Goal: Task Accomplishment & Management: Complete application form

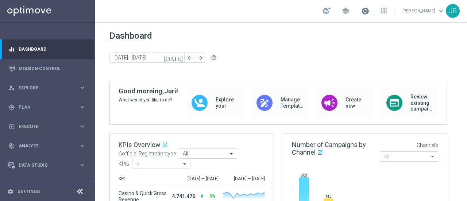
click at [368, 10] on span at bounding box center [365, 11] width 8 height 8
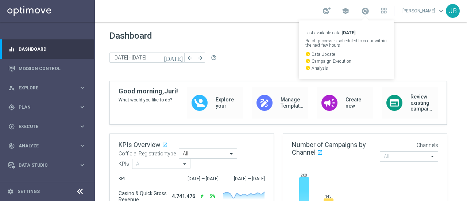
click at [271, 9] on div "school Last available data: [DATE] Batch process is scheduled to occur within t…" at bounding box center [281, 11] width 372 height 22
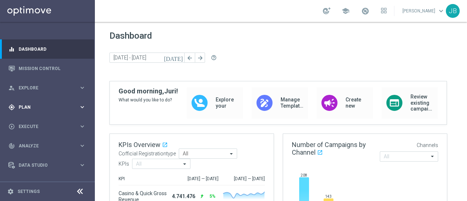
click at [49, 107] on span "Plan" at bounding box center [49, 107] width 60 height 4
click at [40, 123] on link "Target Groups" at bounding box center [47, 122] width 57 height 6
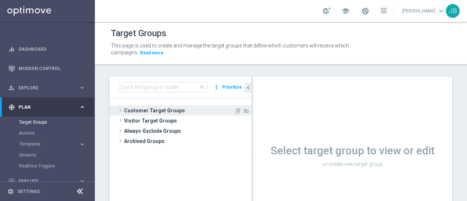
click at [117, 111] on span at bounding box center [120, 110] width 7 height 9
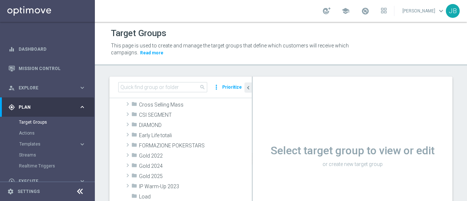
scroll to position [86, 0]
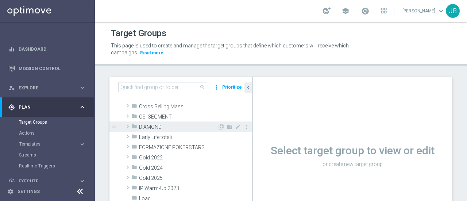
click at [127, 124] on span at bounding box center [127, 126] width 7 height 9
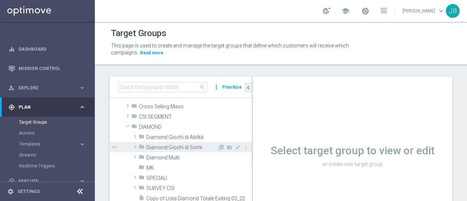
click at [134, 146] on span at bounding box center [134, 146] width 7 height 9
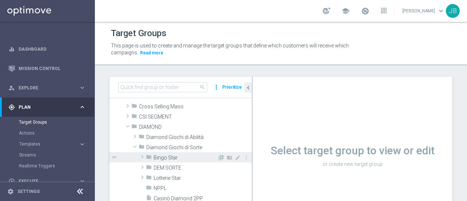
click at [143, 154] on span at bounding box center [142, 156] width 7 height 9
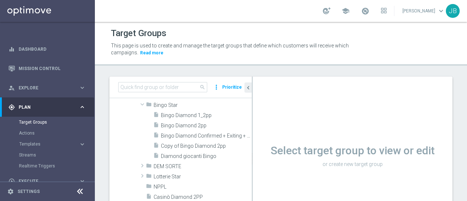
scroll to position [131, 0]
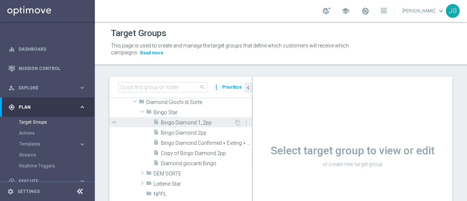
click at [208, 122] on span "Bingo Diamond 1_2pp" at bounding box center [197, 123] width 73 height 6
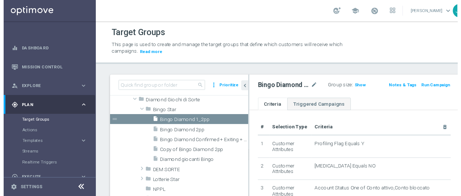
scroll to position [1, 0]
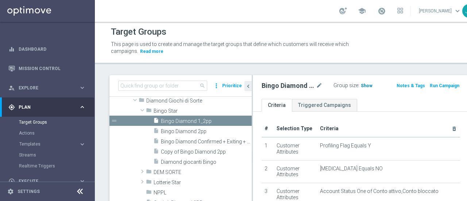
click at [361, 84] on span "Show" at bounding box center [367, 85] width 12 height 5
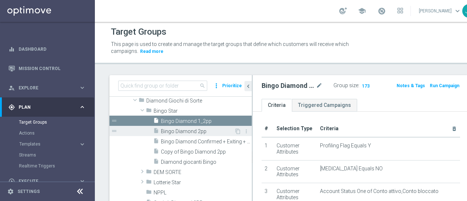
click at [199, 132] on span "Bingo Diamond 2pp" at bounding box center [197, 131] width 73 height 6
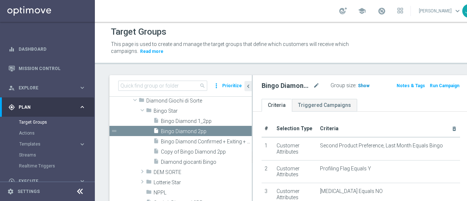
click at [358, 84] on span "Show" at bounding box center [364, 85] width 12 height 5
click at [198, 139] on span "Bingo Diamond Confirmed + Exiting + Young" at bounding box center [198, 142] width 74 height 6
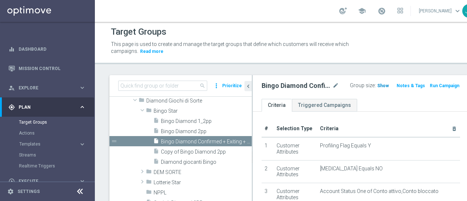
click at [377, 85] on span "Show" at bounding box center [383, 85] width 12 height 5
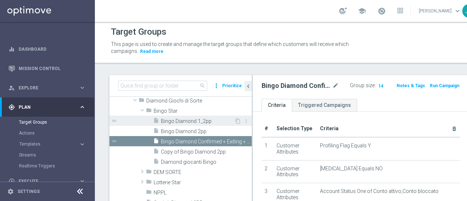
click at [179, 120] on span "Bingo Diamond 1_2pp" at bounding box center [197, 121] width 73 height 6
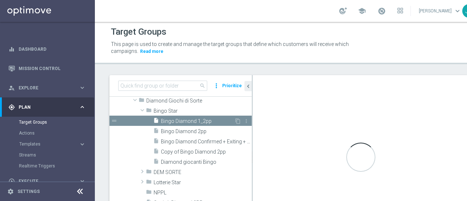
checkbox input "true"
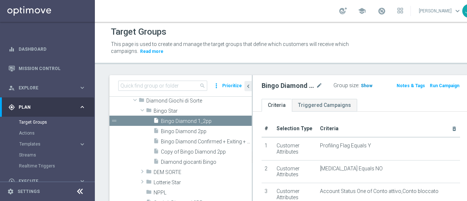
click at [361, 84] on span "Show" at bounding box center [367, 85] width 12 height 5
click at [248, 85] on icon "chevron_left" at bounding box center [248, 86] width 7 height 7
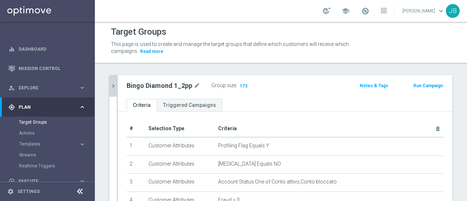
click at [428, 84] on button "Run Campaign" at bounding box center [428, 86] width 31 height 8
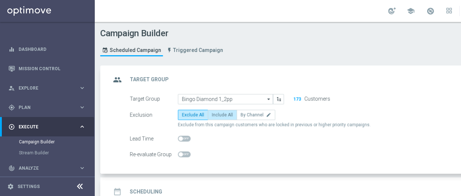
click at [221, 115] on span "Include All" at bounding box center [222, 114] width 21 height 5
click at [217, 115] on input "Include All" at bounding box center [214, 115] width 5 height 5
radio input "true"
click at [400, 187] on div "date_range Scheduling keyboard_arrow_down" at bounding box center [314, 191] width 407 height 14
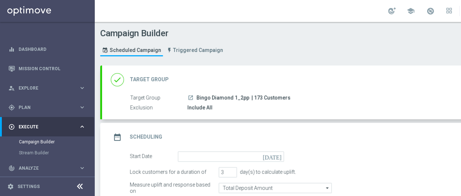
click at [398, 80] on div "done Target Group keyboard_arrow_down" at bounding box center [314, 80] width 407 height 14
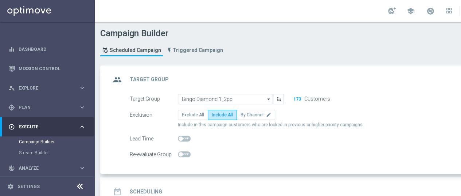
click at [401, 184] on div "date_range Scheduling keyboard_arrow_down" at bounding box center [314, 191] width 407 height 14
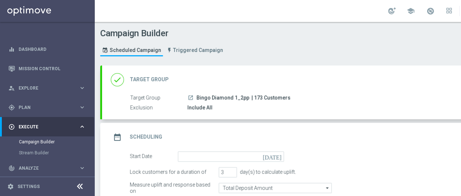
click at [279, 151] on icon "[DATE]" at bounding box center [274, 155] width 22 height 8
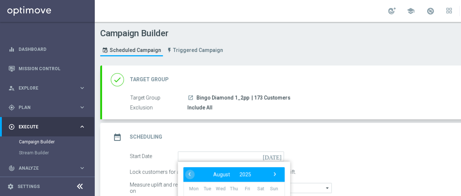
click at [405, 157] on form "Start Date [DATE] ‹ ​ August ​ 2025 ​ › Mon Tue Wed Thu Fri Sat Sun 28 29 30 31…" at bounding box center [323, 179] width 386 height 57
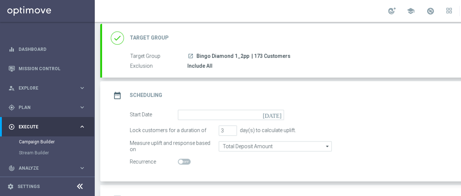
scroll to position [44, 0]
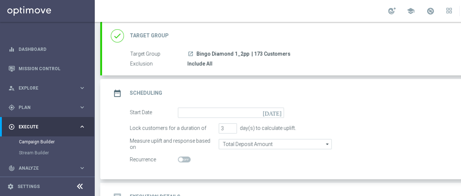
click at [279, 107] on icon "[DATE]" at bounding box center [274, 111] width 22 height 8
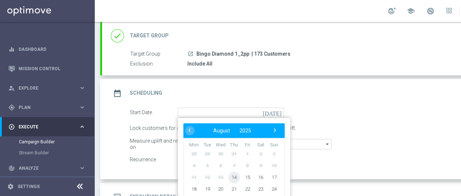
click at [235, 171] on span "14" at bounding box center [234, 177] width 12 height 12
type input "[DATE]"
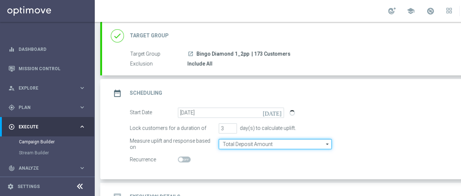
click at [312, 139] on input "Total Deposit Amount" at bounding box center [275, 144] width 113 height 10
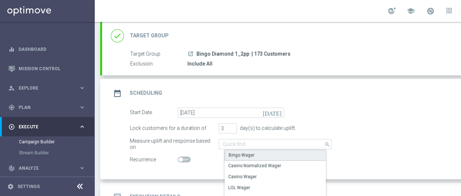
click at [265, 149] on div "Bingo Wager" at bounding box center [278, 154] width 107 height 11
type input "Bingo Wager"
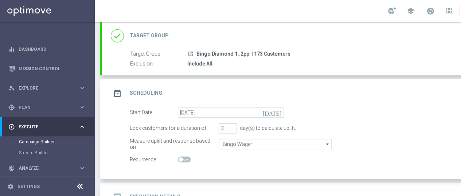
click at [394, 158] on div "Recurrence" at bounding box center [322, 159] width 397 height 10
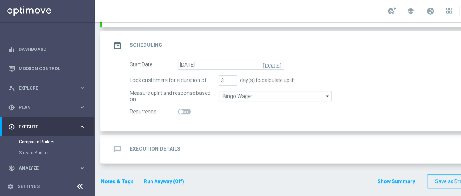
scroll to position [92, 0]
click at [249, 142] on div "message Execution Details keyboard_arrow_down" at bounding box center [314, 149] width 407 height 14
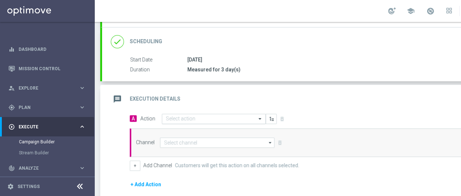
click at [202, 116] on input "text" at bounding box center [206, 119] width 81 height 6
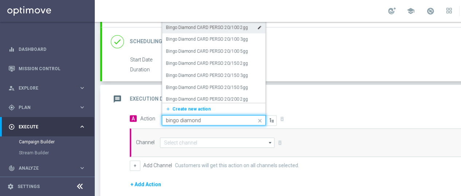
scroll to position [0, 0]
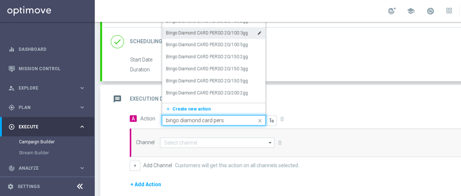
type input "bingo diamond card perso"
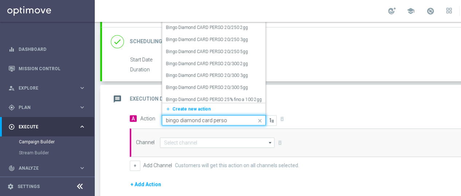
scroll to position [141, 0]
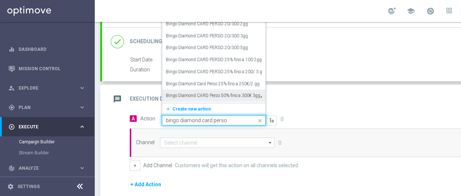
click at [215, 92] on label "Bingo Diamond CARD Perso 50% fino a 300€ 3gg" at bounding box center [213, 95] width 94 height 6
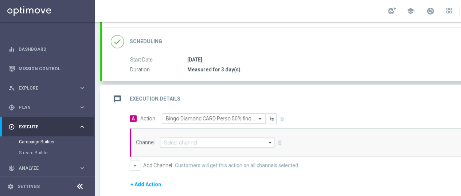
click at [271, 138] on icon "arrow_drop_down" at bounding box center [270, 142] width 7 height 9
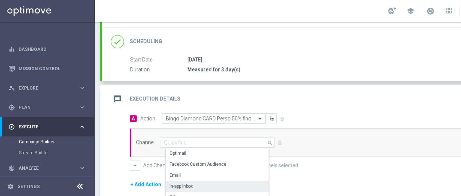
click at [196, 181] on div "In-app Inbox" at bounding box center [220, 186] width 109 height 10
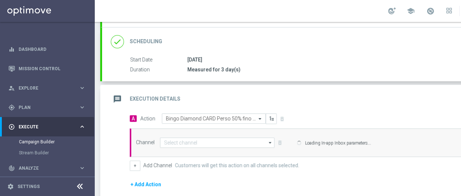
type input "In-app Inbox"
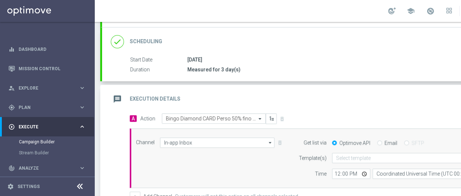
click at [380, 141] on input "Email" at bounding box center [380, 143] width 5 height 5
radio input "true"
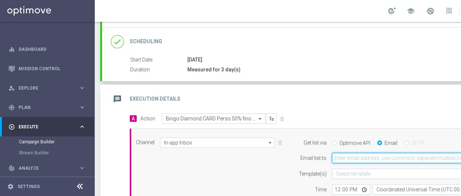
click at [360, 154] on input "email" at bounding box center [419, 157] width 174 height 10
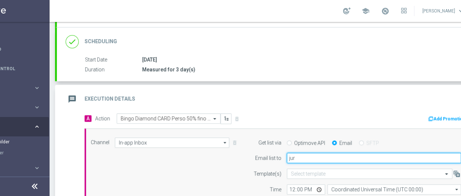
type input "[EMAIL_ADDRESS][DOMAIN_NAME]"
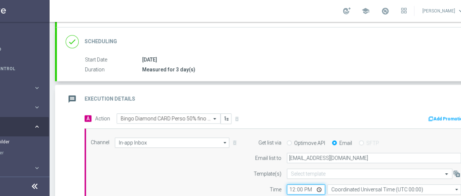
click at [293, 184] on input "12:00" at bounding box center [306, 189] width 38 height 10
type input "09:27"
click at [231, 178] on div "Channel In-app Inbox In-app Inbox arrow_drop_down Show Selected 1 of 20 Optimail" at bounding box center [276, 165] width 382 height 57
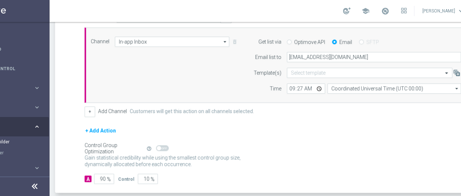
scroll to position [194, 0]
click at [98, 172] on input "90" at bounding box center [104, 177] width 20 height 10
type input "1"
type input "99"
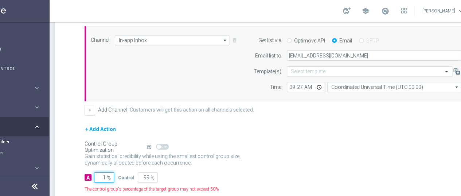
type input "10"
type input "90"
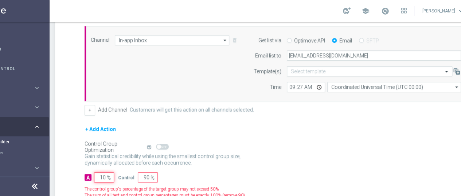
type input "100"
type input "0"
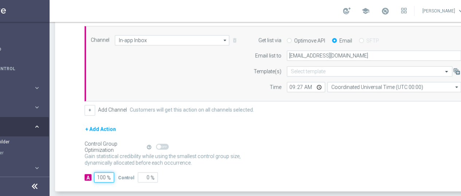
type input "100"
click at [316, 151] on div "Gain statistical credibility while using the smallest control group size, dynam…" at bounding box center [278, 160] width 386 height 18
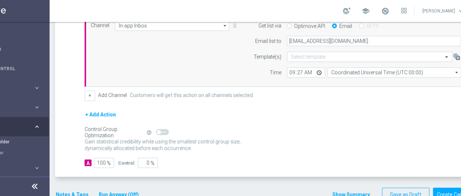
scroll to position [221, 0]
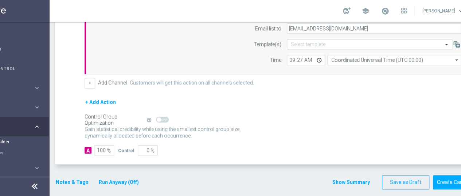
click at [78, 177] on button "Notes & Tags" at bounding box center [72, 181] width 34 height 9
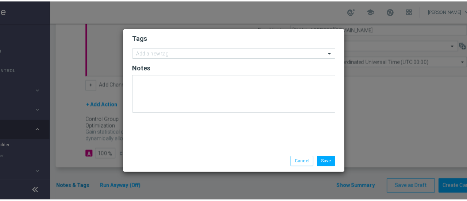
scroll to position [0, 45]
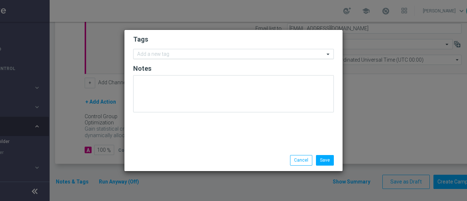
click at [179, 51] on input "text" at bounding box center [230, 54] width 187 height 6
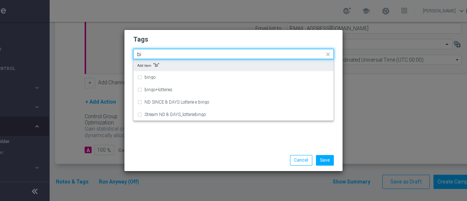
type input "b"
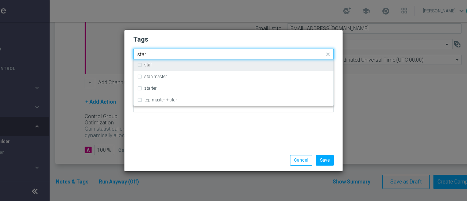
click at [140, 68] on div "star" at bounding box center [233, 65] width 193 height 12
type input "star"
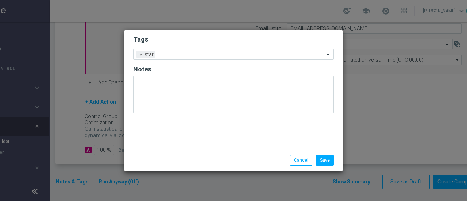
click at [188, 38] on h2 "Tags" at bounding box center [233, 39] width 201 height 9
click at [188, 53] on input "text" at bounding box center [241, 55] width 166 height 6
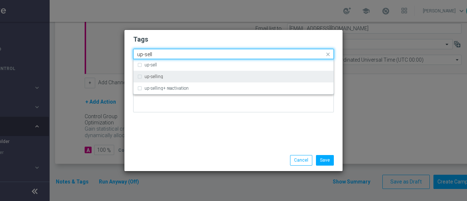
click at [156, 76] on label "up-selling" at bounding box center [153, 76] width 19 height 4
type input "up-sell"
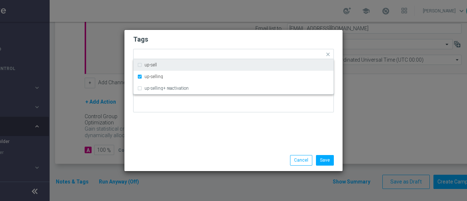
click at [217, 38] on h2 "Tags" at bounding box center [233, 39] width 201 height 9
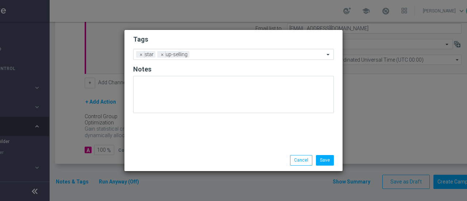
click at [218, 42] on h2 "Tags" at bounding box center [233, 39] width 201 height 9
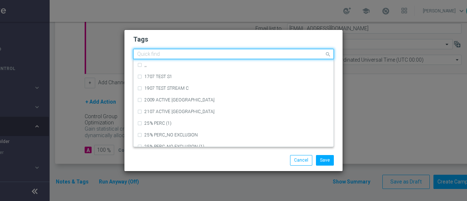
click at [222, 54] on input "text" at bounding box center [230, 54] width 187 height 6
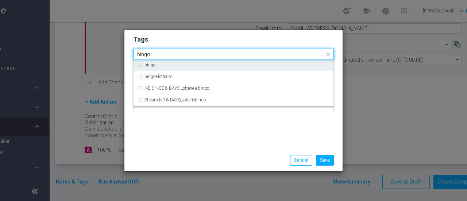
click at [192, 64] on div "bingo" at bounding box center [236, 65] width 185 height 4
type input "bingo"
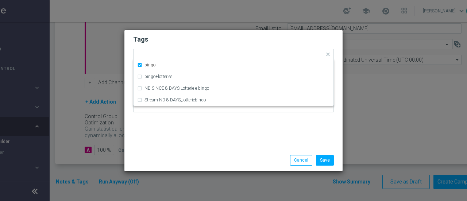
click at [220, 38] on h2 "Tags" at bounding box center [233, 39] width 201 height 9
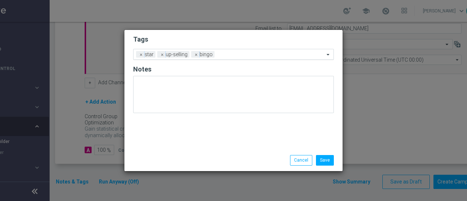
click at [232, 58] on div at bounding box center [270, 55] width 108 height 7
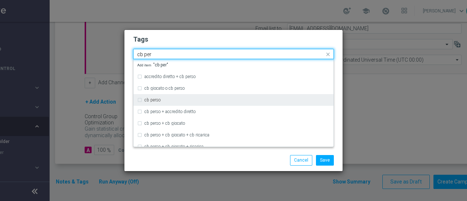
click at [159, 98] on label "cb perso" at bounding box center [152, 100] width 16 height 4
type input "cb per"
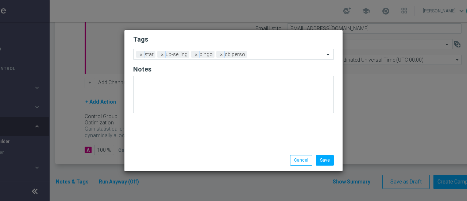
click at [259, 36] on h2 "Tags" at bounding box center [233, 39] width 201 height 9
click at [267, 55] on input "text" at bounding box center [287, 55] width 74 height 6
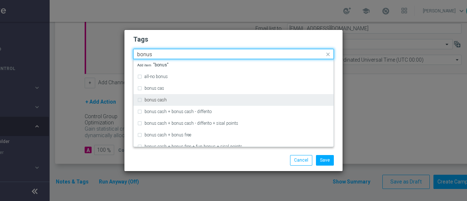
click at [166, 100] on label "bonus cash" at bounding box center [155, 100] width 22 height 4
type input "bonus"
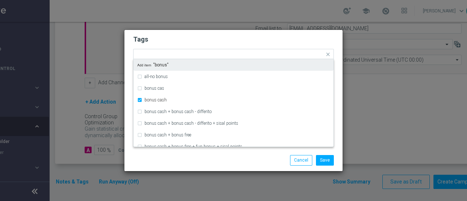
click at [271, 38] on h2 "Tags" at bounding box center [233, 39] width 201 height 9
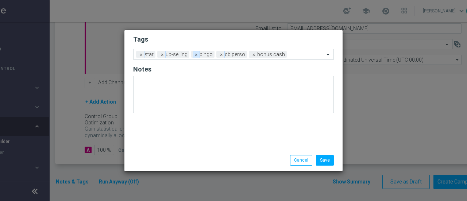
click at [193, 55] on span "×" at bounding box center [196, 54] width 7 height 7
click at [225, 55] on span "×" at bounding box center [228, 54] width 7 height 7
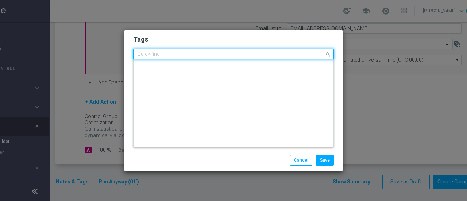
click at [250, 55] on input "text" at bounding box center [230, 54] width 187 height 6
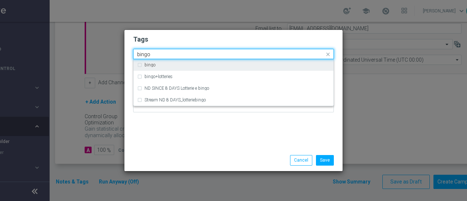
click at [197, 66] on div "bingo" at bounding box center [236, 65] width 185 height 4
type input "bingo"
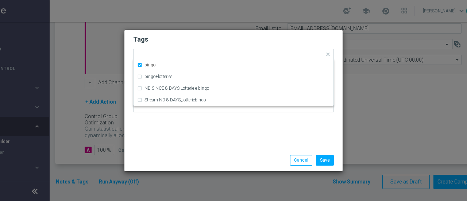
click at [292, 36] on h2 "Tags" at bounding box center [233, 39] width 201 height 9
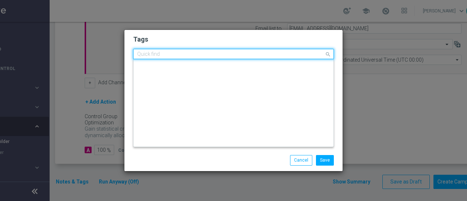
click at [277, 55] on input "text" at bounding box center [230, 54] width 187 height 6
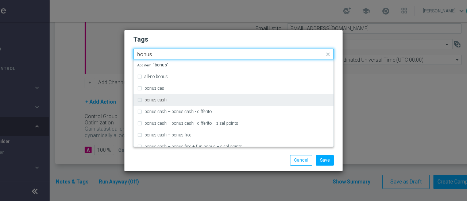
click at [167, 98] on div "bonus cash" at bounding box center [236, 100] width 185 height 4
type input "bonus"
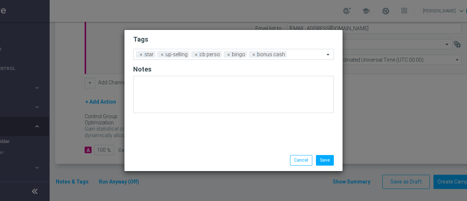
click at [279, 36] on h2 "Tags" at bounding box center [233, 39] width 201 height 9
click at [327, 161] on button "Save" at bounding box center [325, 160] width 18 height 10
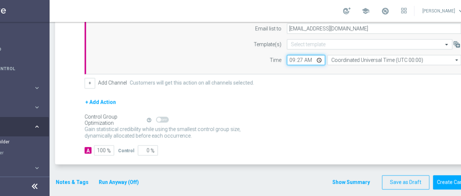
click at [304, 58] on input "09:27" at bounding box center [306, 60] width 38 height 10
click at [299, 58] on input "09:27" at bounding box center [306, 60] width 38 height 10
type input "09:31"
click at [314, 102] on div "+ Add Action" at bounding box center [278, 106] width 386 height 18
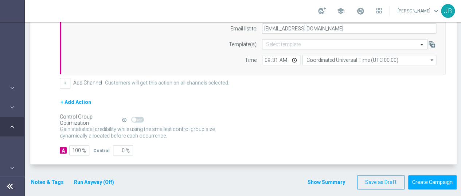
scroll to position [0, 70]
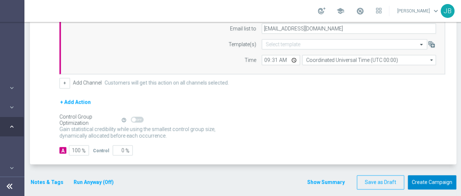
click at [433, 182] on button "Create Campaign" at bounding box center [432, 182] width 49 height 14
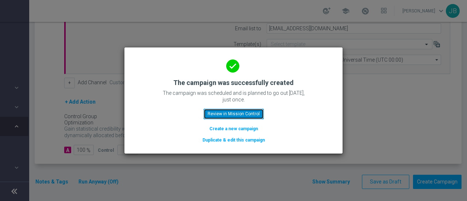
click at [220, 109] on button "Review in Mission Control" at bounding box center [234, 114] width 60 height 10
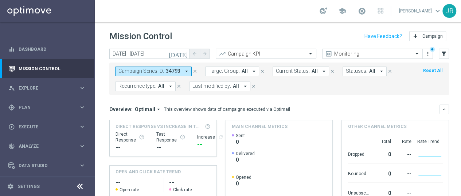
scroll to position [5, 0]
click at [457, 121] on div "[DATE] [DATE] - [DATE] arrow_back arrow_forward Campaign KPI trending_up Monito…" at bounding box center [279, 119] width 369 height 140
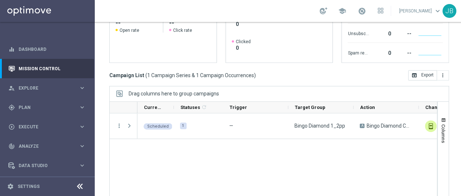
scroll to position [160, 0]
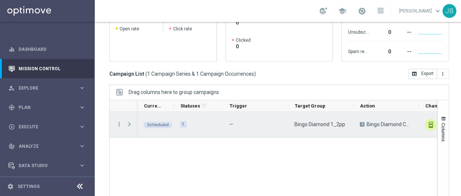
click at [127, 121] on span "Press SPACE to select this row." at bounding box center [129, 124] width 7 height 6
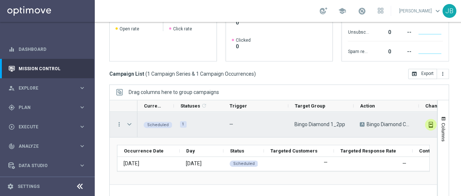
click at [129, 121] on span "Press SPACE to select this row." at bounding box center [129, 124] width 7 height 6
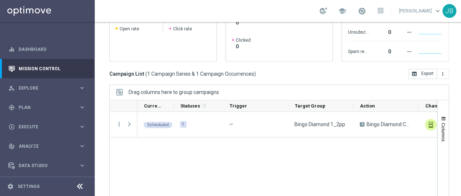
scroll to position [0, 0]
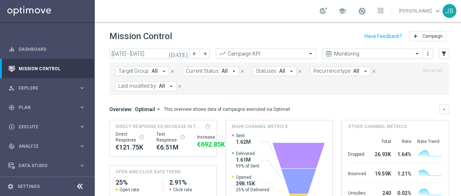
scroll to position [5, 0]
click at [456, 97] on div "today 11 Aug 2025 - 17 Aug 2025 arrow_back arrow_forward Campaign KPI trending_…" at bounding box center [279, 119] width 369 height 140
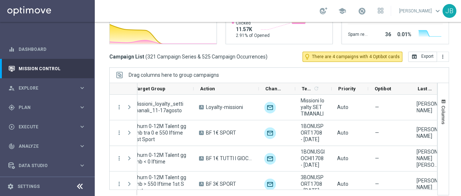
scroll to position [0, 170]
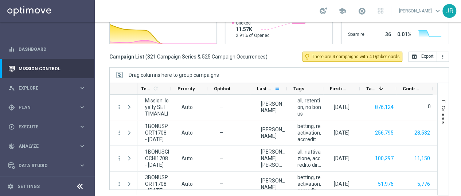
click at [279, 85] on span at bounding box center [278, 88] width 6 height 6
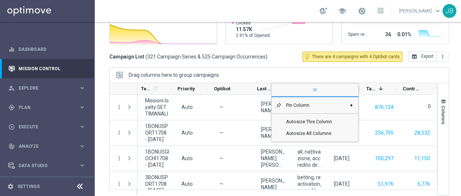
click at [255, 70] on div "Drag columns here to group campaigns" at bounding box center [279, 74] width 340 height 15
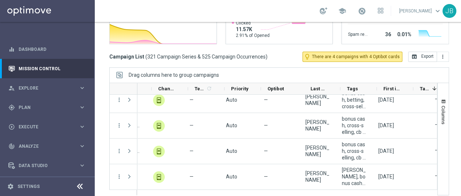
scroll to position [0, 294]
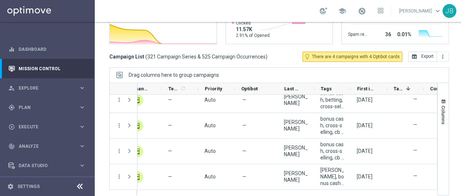
drag, startPoint x: 396, startPoint y: 193, endPoint x: 410, endPoint y: 188, distance: 14.8
click at [410, 188] on ag-grid-angular "Drag columns here to group campaigns Drag here to set column labels Action" at bounding box center [279, 134] width 340 height 135
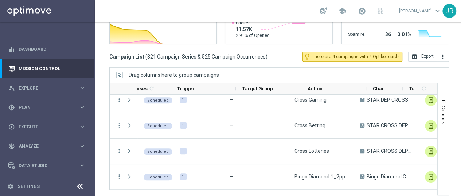
scroll to position [0, 155]
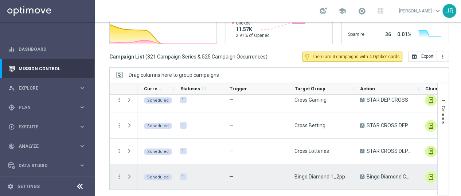
click at [129, 173] on span at bounding box center [129, 176] width 7 height 6
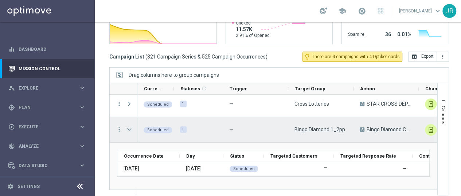
click at [129, 126] on span at bounding box center [129, 129] width 7 height 6
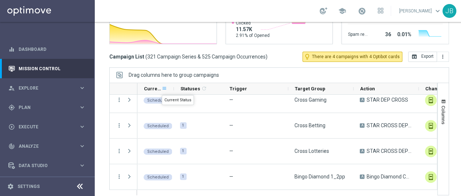
click at [163, 85] on span at bounding box center [165, 88] width 6 height 6
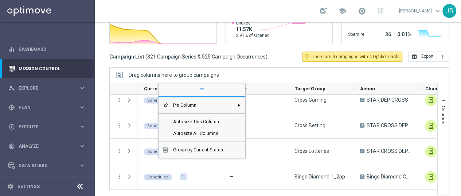
click at [457, 96] on div "Mission Control add Campaign today 11 Aug 2025 - 17 Aug 2025 arrow_back arrow_f…" at bounding box center [279, 109] width 369 height 174
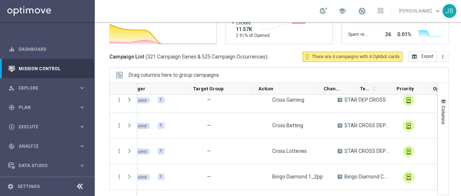
scroll to position [0, 0]
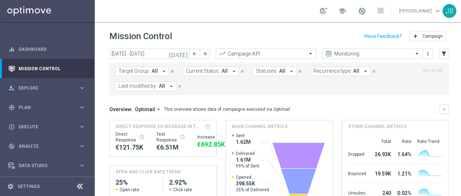
click at [457, 135] on div "today 11 Aug 2025 - 17 Aug 2025 arrow_back arrow_forward Campaign KPI trending_…" at bounding box center [279, 119] width 369 height 140
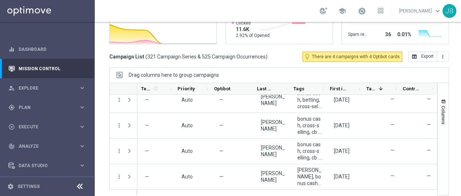
scroll to position [0, 161]
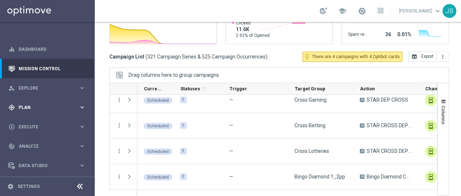
click at [48, 105] on span "Plan" at bounding box center [49, 107] width 60 height 4
click at [31, 119] on link "Target Groups" at bounding box center [47, 122] width 57 height 6
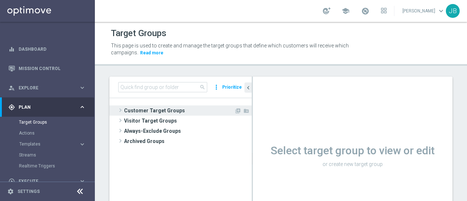
click at [125, 111] on span "Customer Target Groups" at bounding box center [179, 110] width 110 height 10
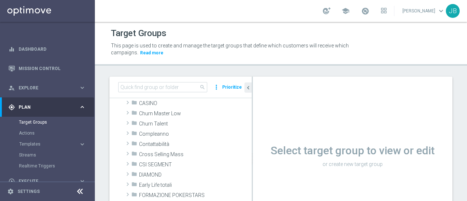
scroll to position [57, 0]
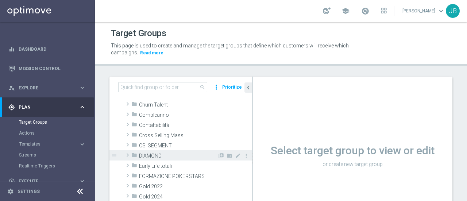
click at [128, 153] on span at bounding box center [127, 155] width 7 height 9
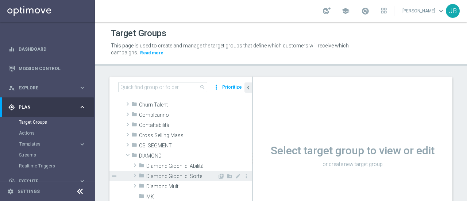
click at [136, 175] on span at bounding box center [134, 175] width 7 height 9
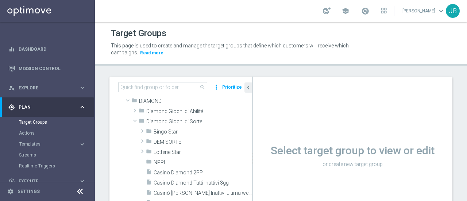
scroll to position [110, 0]
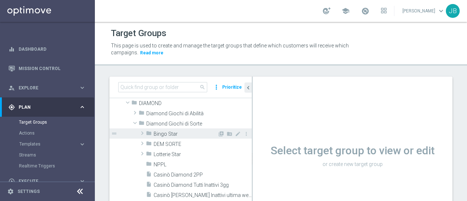
click at [141, 133] on span at bounding box center [142, 133] width 7 height 9
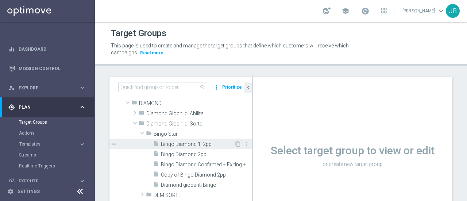
click at [191, 141] on span "Bingo Diamond 1_2pp" at bounding box center [197, 144] width 73 height 6
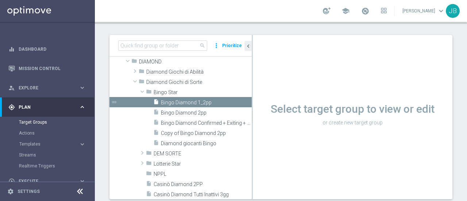
scroll to position [42, 0]
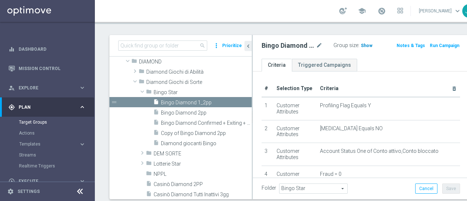
click at [361, 44] on span "Show" at bounding box center [367, 45] width 12 height 5
click at [361, 44] on span "173" at bounding box center [365, 46] width 9 height 7
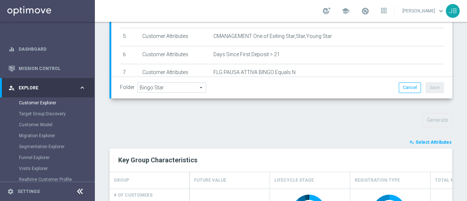
scroll to position [191, 0]
click at [435, 140] on span "Select Attributes" at bounding box center [433, 142] width 36 height 5
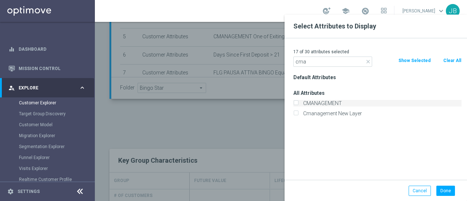
type input "cma"
click at [315, 102] on label "CMANAGEMENT" at bounding box center [381, 103] width 161 height 7
click at [298, 102] on input "CMANAGEMENT" at bounding box center [295, 104] width 5 height 5
checkbox input "true"
click at [440, 191] on button "Done" at bounding box center [445, 191] width 19 height 10
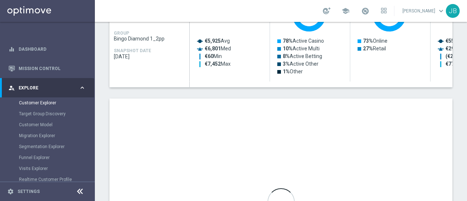
scroll to position [389, 0]
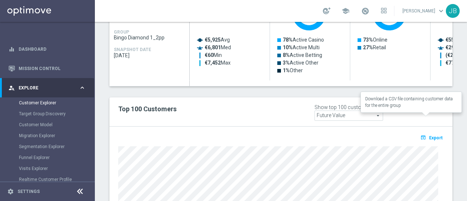
click at [430, 135] on span "Export" at bounding box center [435, 137] width 13 height 5
